Goal: Task Accomplishment & Management: Manage account settings

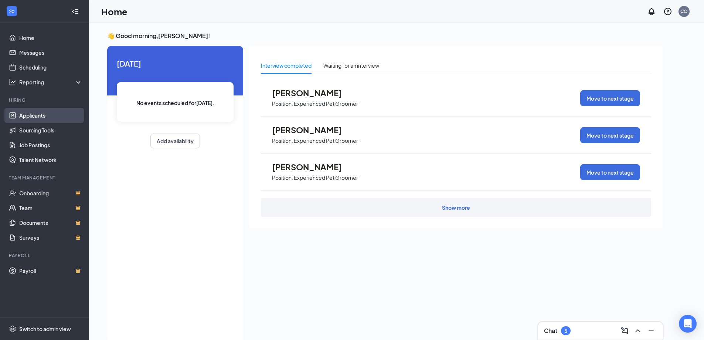
click at [28, 114] on link "Applicants" at bounding box center [50, 115] width 63 height 15
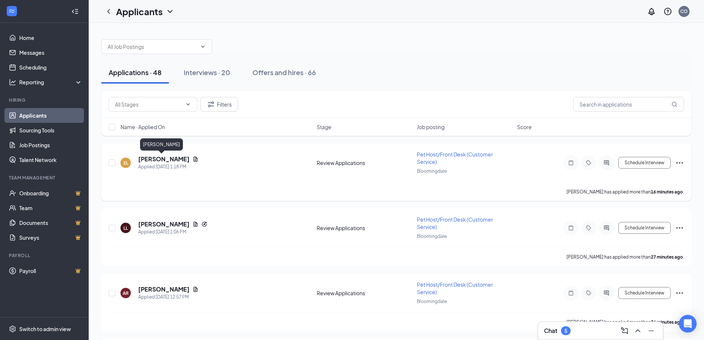
click at [162, 159] on h5 "[PERSON_NAME]" at bounding box center [163, 159] width 51 height 8
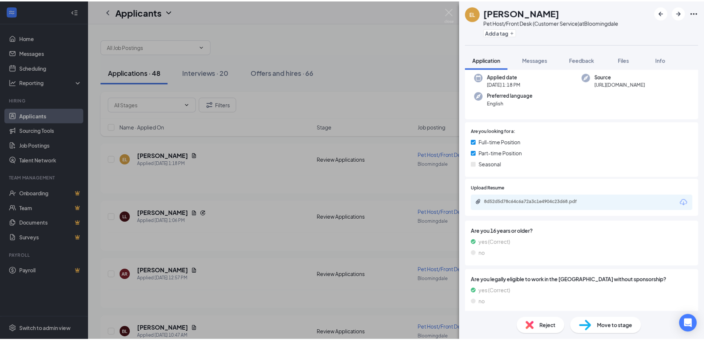
scroll to position [57, 0]
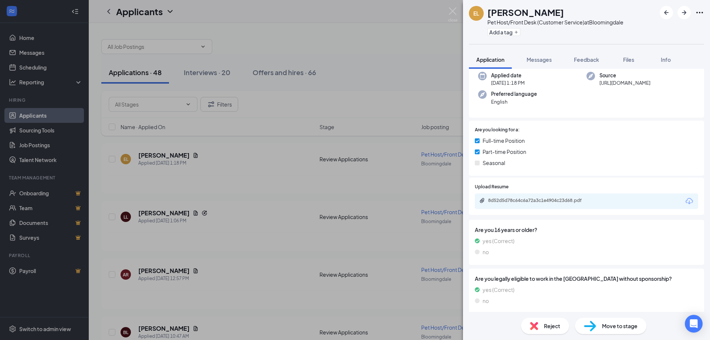
click at [579, 196] on div "8d52d5d78c64c6a72a3c1e4904c23d68.pdf" at bounding box center [586, 201] width 223 height 16
click at [579, 198] on div "8d52d5d78c64c6a72a3c1e4904c23d68.pdf" at bounding box center [586, 201] width 223 height 16
click at [550, 199] on div "8d52d5d78c64c6a72a3c1e4904c23d68.pdf" at bounding box center [540, 200] width 104 height 6
click at [453, 11] on img at bounding box center [452, 14] width 9 height 14
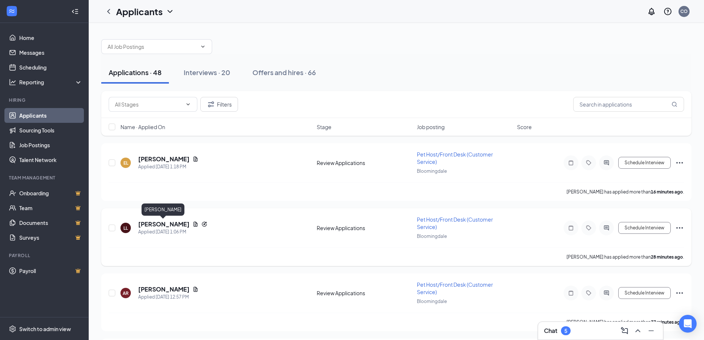
click at [156, 224] on h5 "[PERSON_NAME]" at bounding box center [163, 224] width 51 height 8
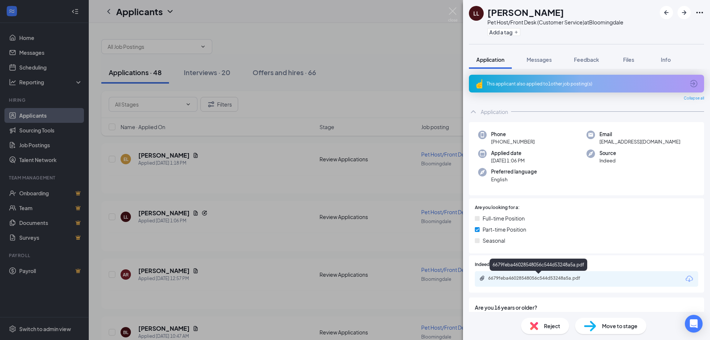
click at [578, 278] on div "6679feba46028548056c544d53248a5a.pdf" at bounding box center [540, 278] width 104 height 6
click at [454, 11] on img at bounding box center [452, 14] width 9 height 14
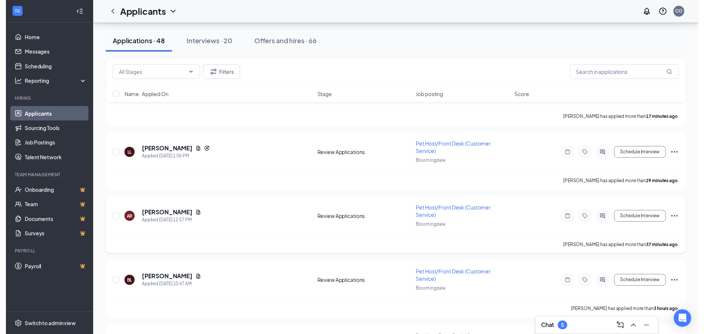
scroll to position [74, 0]
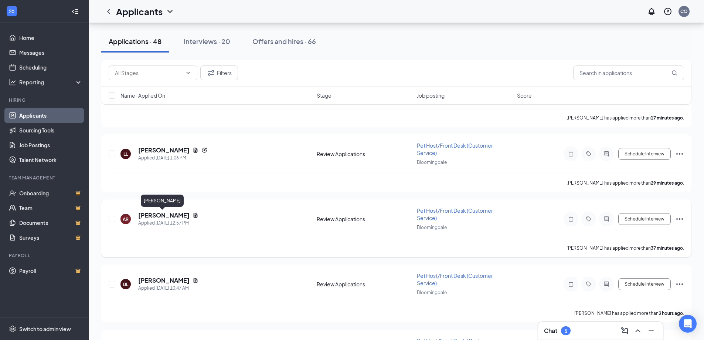
click at [160, 217] on h5 "[PERSON_NAME]" at bounding box center [163, 215] width 51 height 8
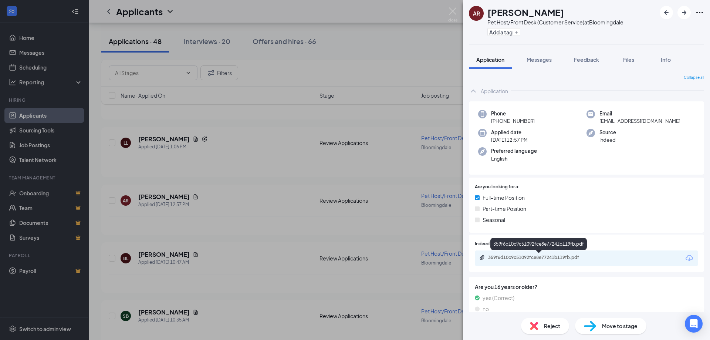
click at [566, 259] on div "359f6d10c9c51092fce8e77241b119fb.pdf" at bounding box center [540, 257] width 104 height 6
click at [453, 9] on img at bounding box center [452, 14] width 9 height 14
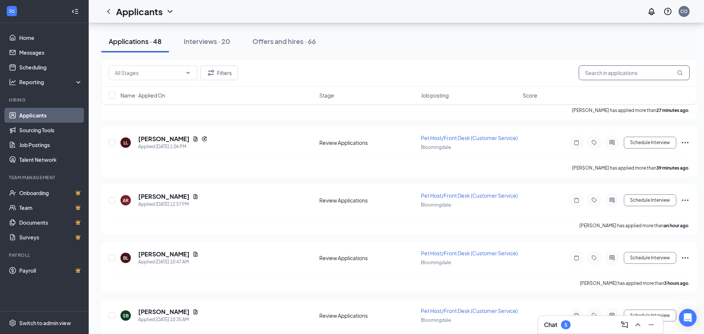
click at [592, 72] on input "text" at bounding box center [634, 72] width 111 height 15
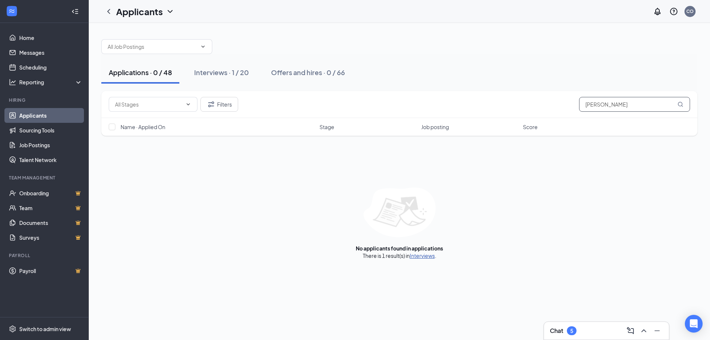
type input "[PERSON_NAME]"
click at [418, 256] on link "Interviews" at bounding box center [422, 255] width 25 height 7
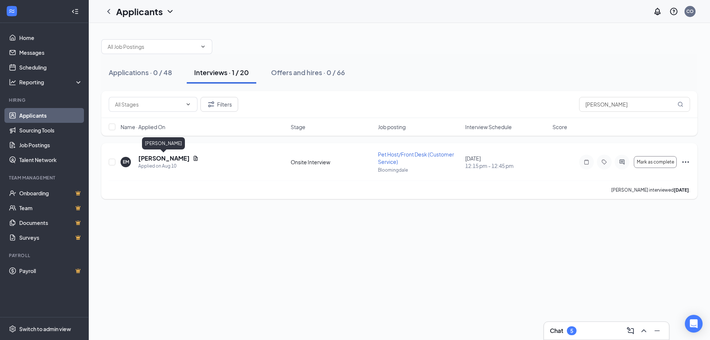
click at [173, 159] on h5 "[PERSON_NAME]" at bounding box center [163, 158] width 51 height 8
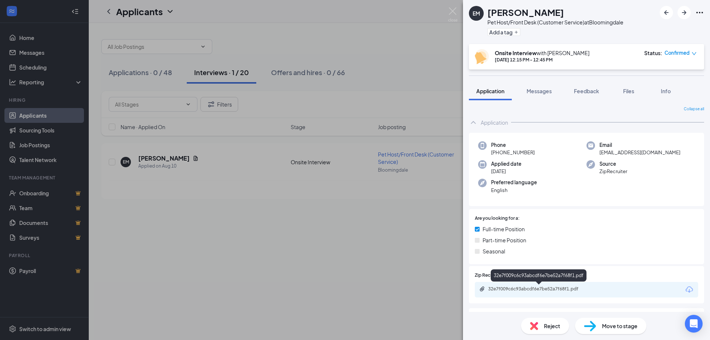
click at [569, 290] on div "32e7f009c6c93abcdf6e7be52a7f68f1.pdf" at bounding box center [540, 289] width 104 height 6
click at [547, 287] on div "32e7f009c6c93abcdf6e7be52a7f68f1.pdf" at bounding box center [540, 289] width 104 height 6
click at [35, 114] on div "EM [PERSON_NAME] Pet Host/Front Desk (Customer Service) at [GEOGRAPHIC_DATA] Ad…" at bounding box center [355, 170] width 710 height 340
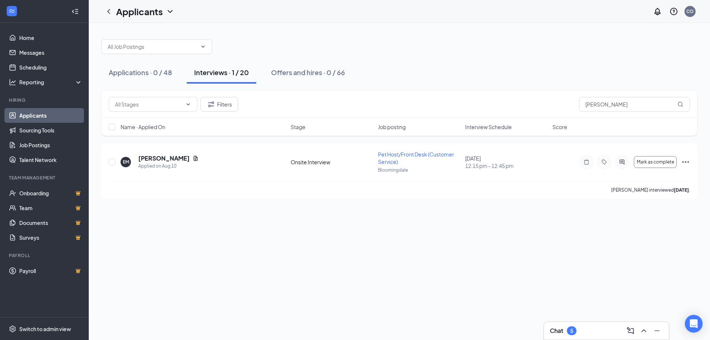
click at [35, 114] on link "Applicants" at bounding box center [50, 115] width 63 height 15
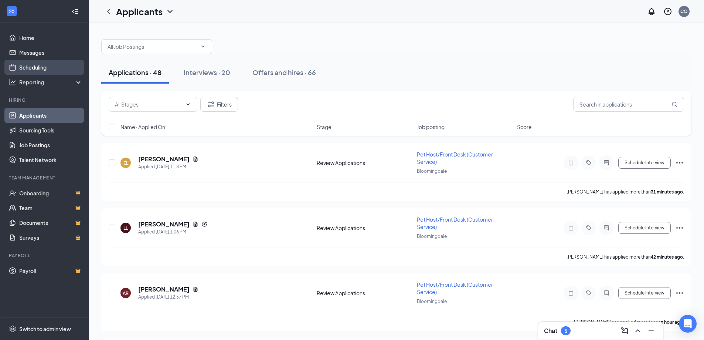
click at [36, 65] on link "Scheduling" at bounding box center [50, 67] width 63 height 15
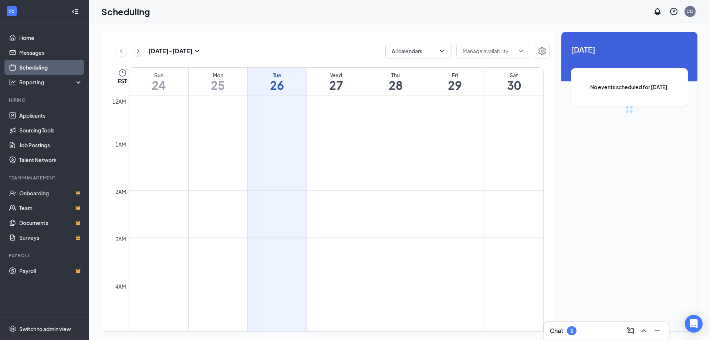
scroll to position [363, 0]
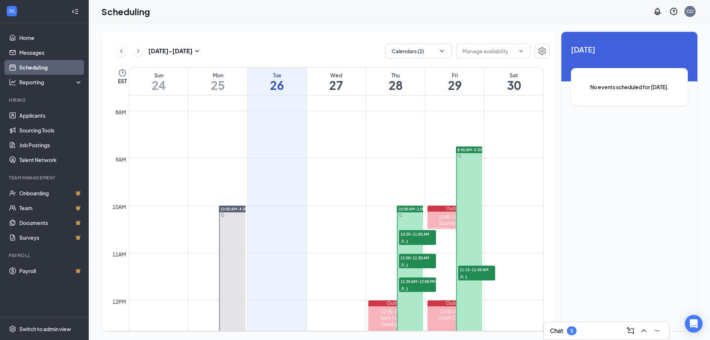
click at [378, 238] on td at bounding box center [336, 235] width 415 height 12
click at [409, 236] on span "10:30-11:00 AM" at bounding box center [417, 233] width 37 height 7
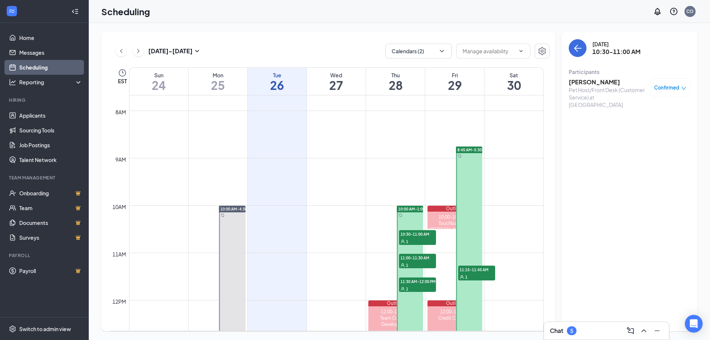
click at [591, 81] on h3 "[PERSON_NAME]" at bounding box center [608, 82] width 78 height 8
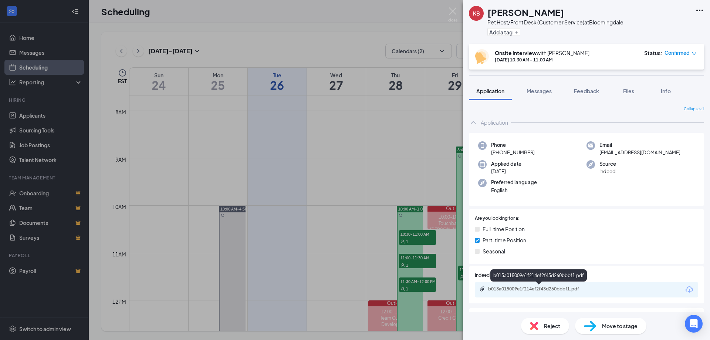
click at [545, 286] on div "b013a015009e1f214ef2f43d260bbbf1.pdf" at bounding box center [540, 289] width 104 height 6
click at [454, 8] on img at bounding box center [452, 14] width 9 height 14
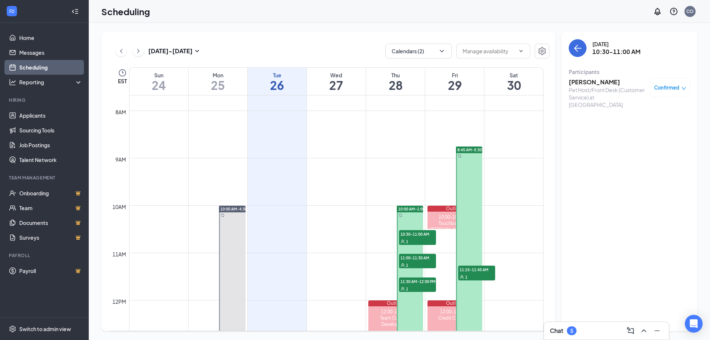
click at [415, 259] on span "11:00-11:30 AM" at bounding box center [417, 257] width 37 height 7
click at [596, 83] on h3 "[PERSON_NAME]" at bounding box center [608, 82] width 78 height 8
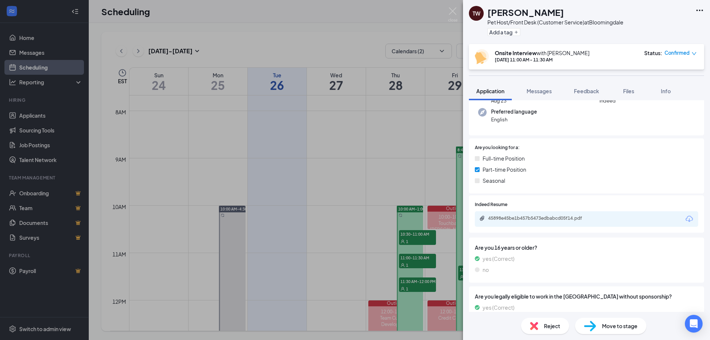
scroll to position [74, 0]
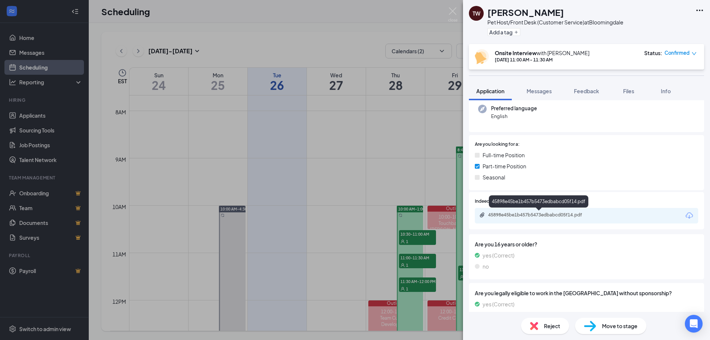
click at [565, 214] on div "45898e45be1b457b5473edbabcd05f14.pdf" at bounding box center [540, 215] width 104 height 6
click at [453, 11] on img at bounding box center [452, 14] width 9 height 14
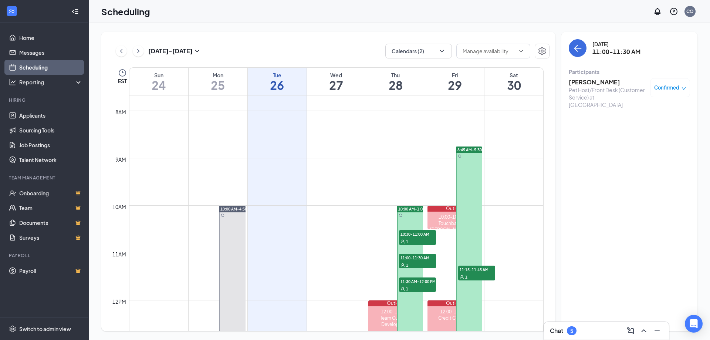
click at [419, 287] on div "1" at bounding box center [417, 288] width 37 height 7
click at [596, 83] on h3 "[PERSON_NAME]" at bounding box center [608, 82] width 78 height 8
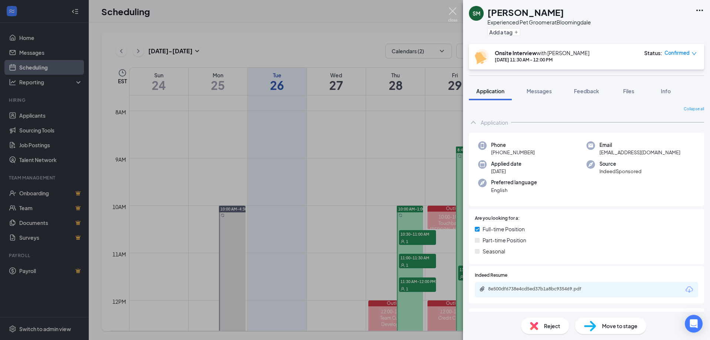
click at [454, 10] on img at bounding box center [452, 14] width 9 height 14
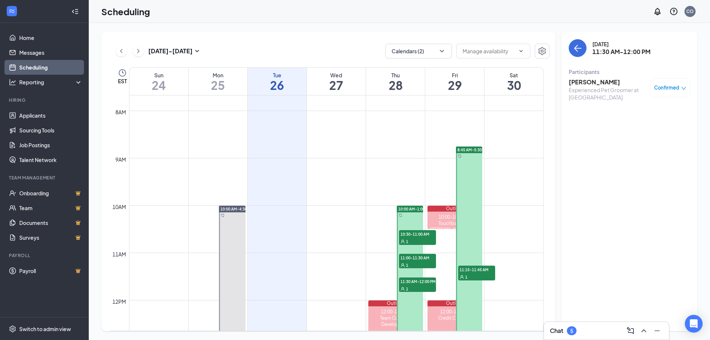
click at [472, 271] on span "11:15-11:45 AM" at bounding box center [476, 268] width 37 height 7
click at [579, 85] on h3 "[PERSON_NAME]" at bounding box center [608, 82] width 78 height 8
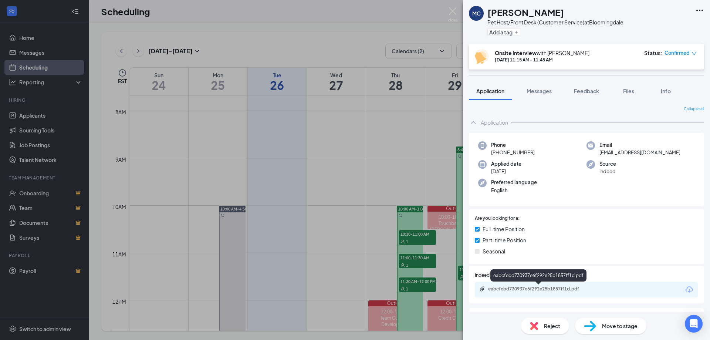
click at [535, 287] on div "eabcfebd730937e6f292e25b1857ff1d.pdf" at bounding box center [540, 289] width 104 height 6
click at [454, 8] on img at bounding box center [452, 14] width 9 height 14
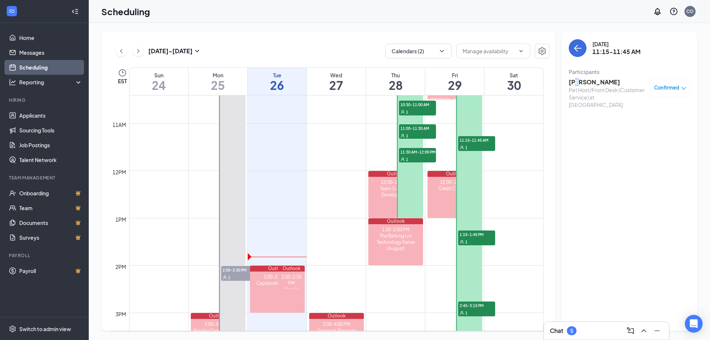
scroll to position [511, 0]
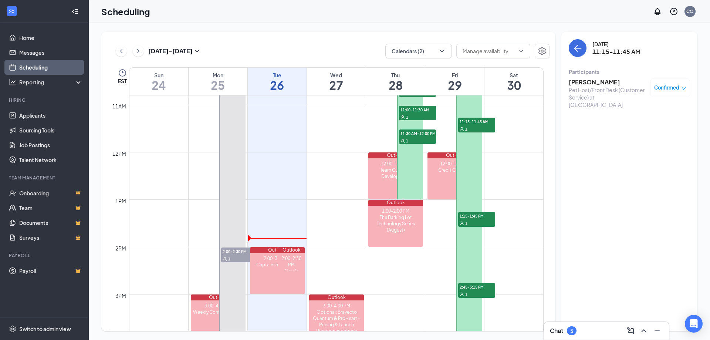
click at [474, 221] on div "1" at bounding box center [476, 222] width 37 height 7
click at [472, 289] on span "2:45-3:15 PM" at bounding box center [476, 286] width 37 height 7
click at [591, 82] on h3 "[PERSON_NAME]" at bounding box center [608, 82] width 78 height 8
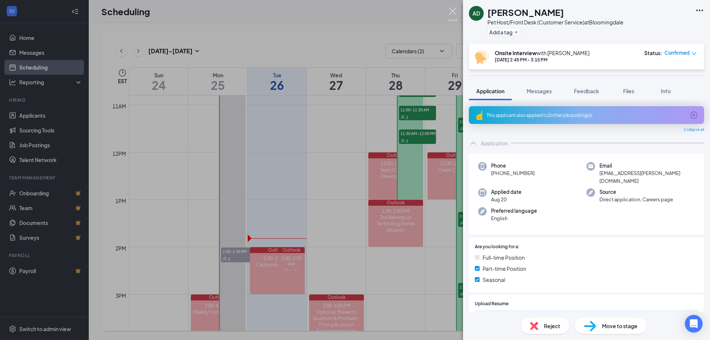
click at [453, 11] on img at bounding box center [452, 14] width 9 height 14
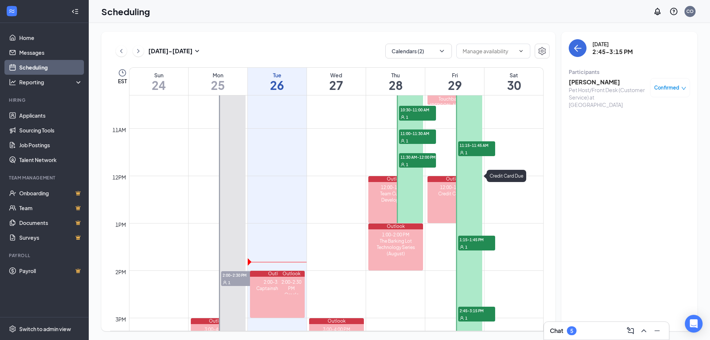
scroll to position [474, 0]
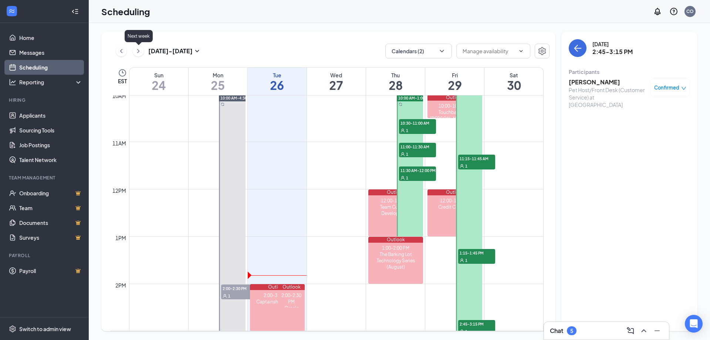
click at [139, 49] on icon "ChevronRight" at bounding box center [138, 51] width 7 height 9
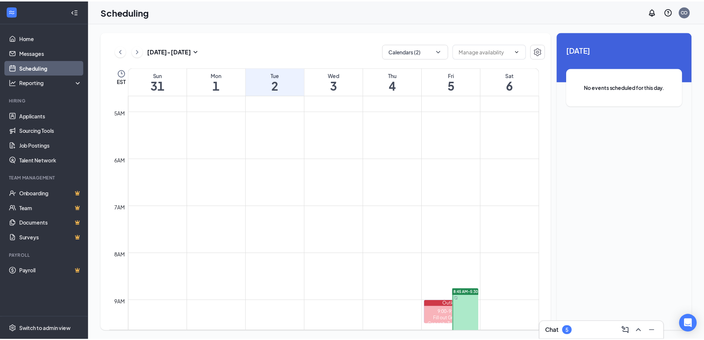
scroll to position [179, 0]
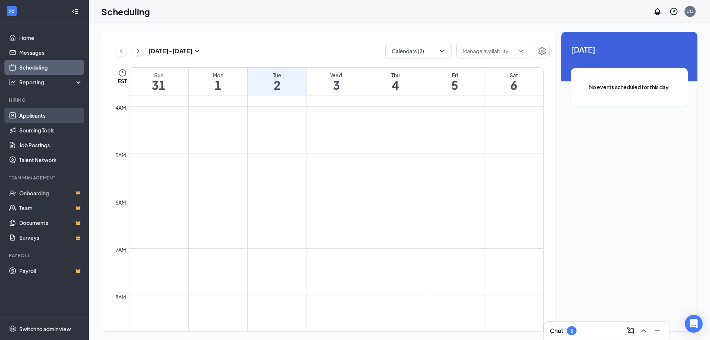
click at [43, 116] on link "Applicants" at bounding box center [50, 115] width 63 height 15
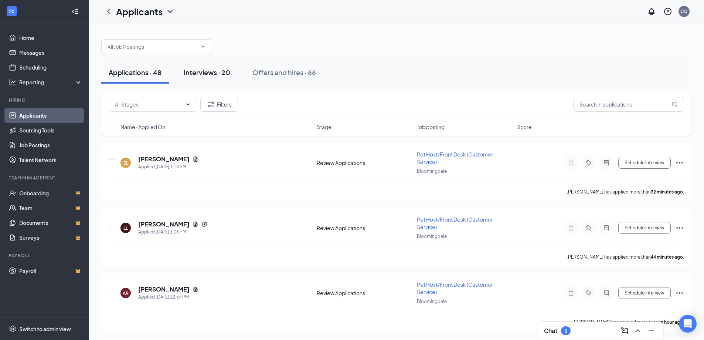
click at [214, 72] on div "Interviews · 20" at bounding box center [207, 72] width 47 height 9
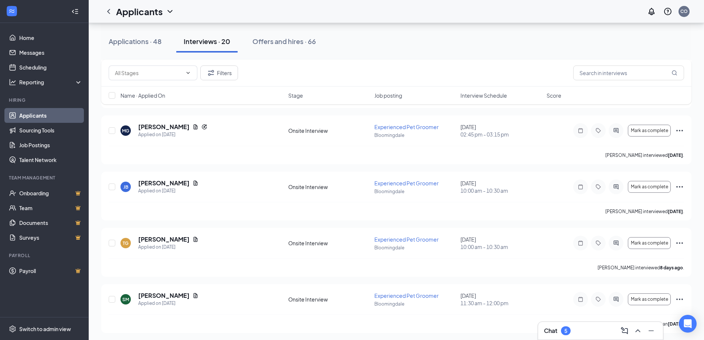
scroll to position [740, 0]
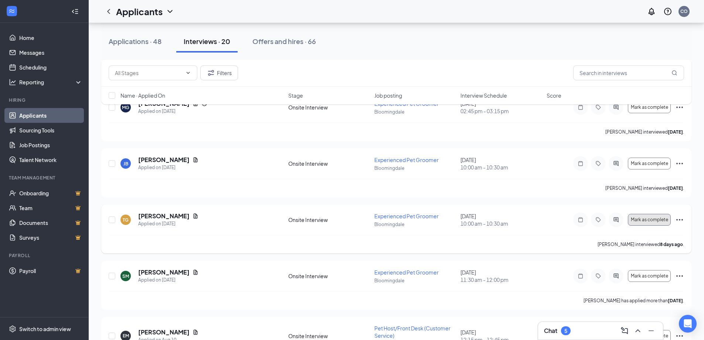
click at [648, 220] on span "Mark as complete" at bounding box center [649, 219] width 37 height 5
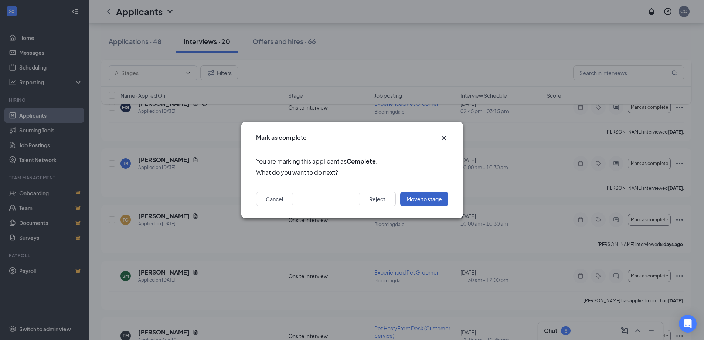
click at [421, 196] on button "Move to stage" at bounding box center [424, 199] width 48 height 15
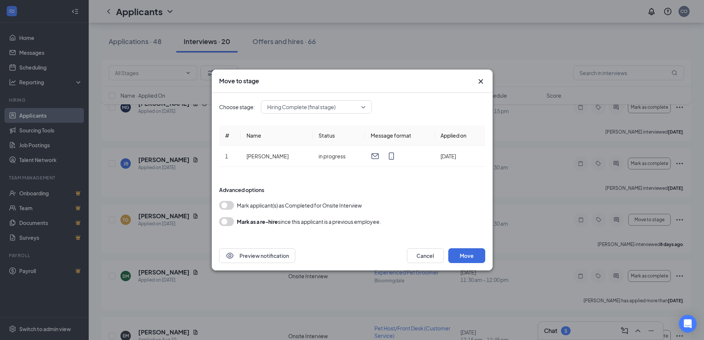
click at [365, 106] on span "Hiring Complete (final stage)" at bounding box center [316, 106] width 98 height 11
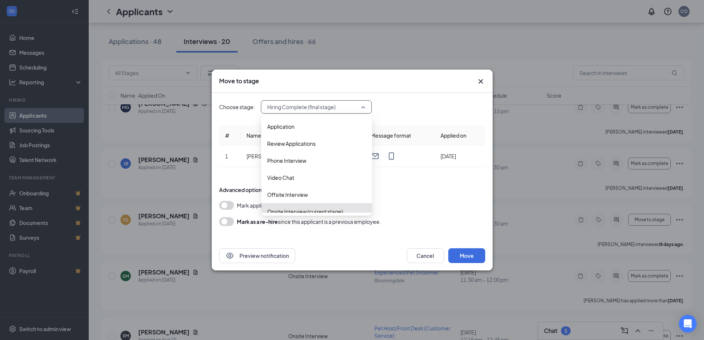
scroll to position [25, 0]
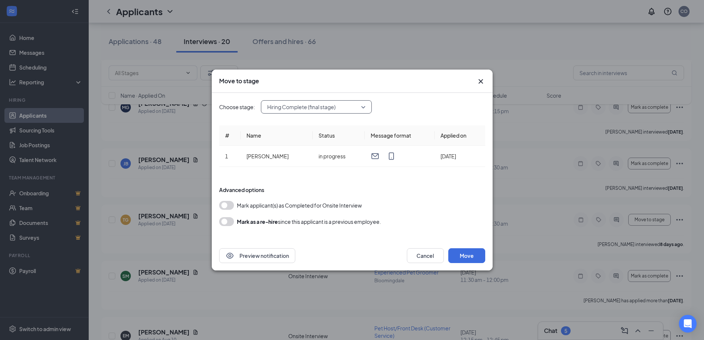
click at [315, 106] on span "Hiring Complete (final stage)" at bounding box center [301, 106] width 68 height 11
click at [467, 255] on button "Move" at bounding box center [467, 255] width 37 height 15
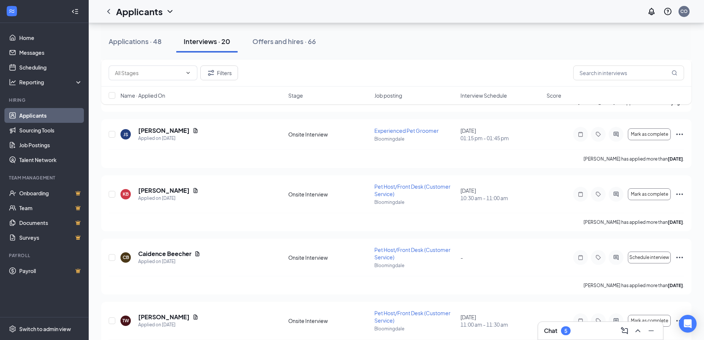
scroll to position [0, 0]
